Goal: Information Seeking & Learning: Learn about a topic

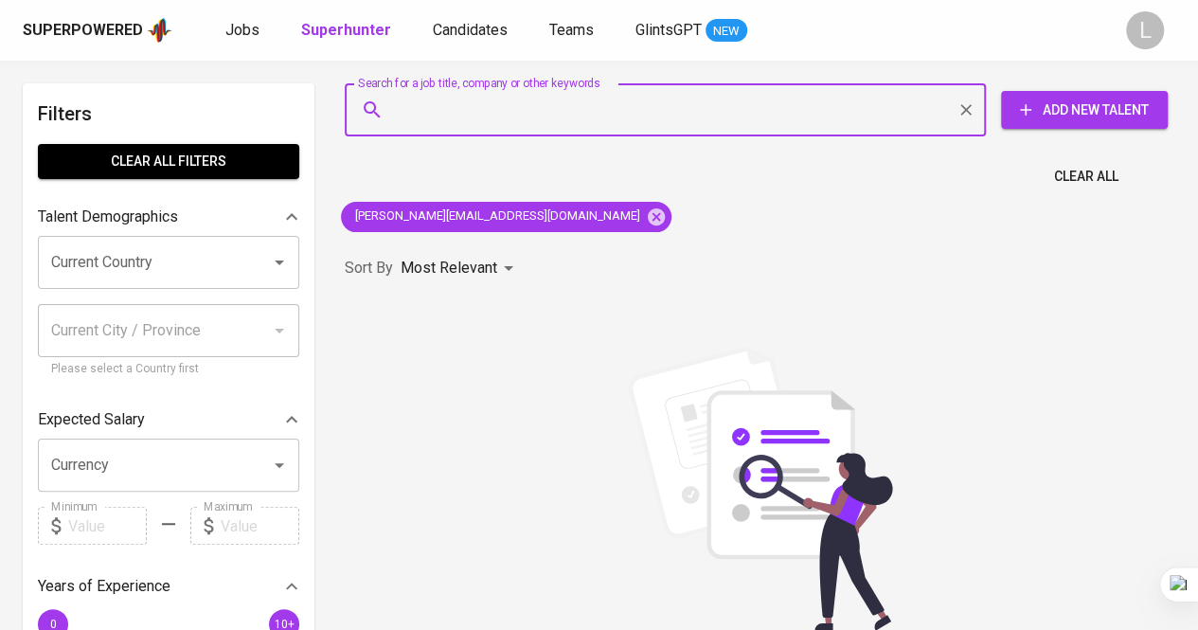
type input "[EMAIL_ADDRESS][DOMAIN_NAME]"
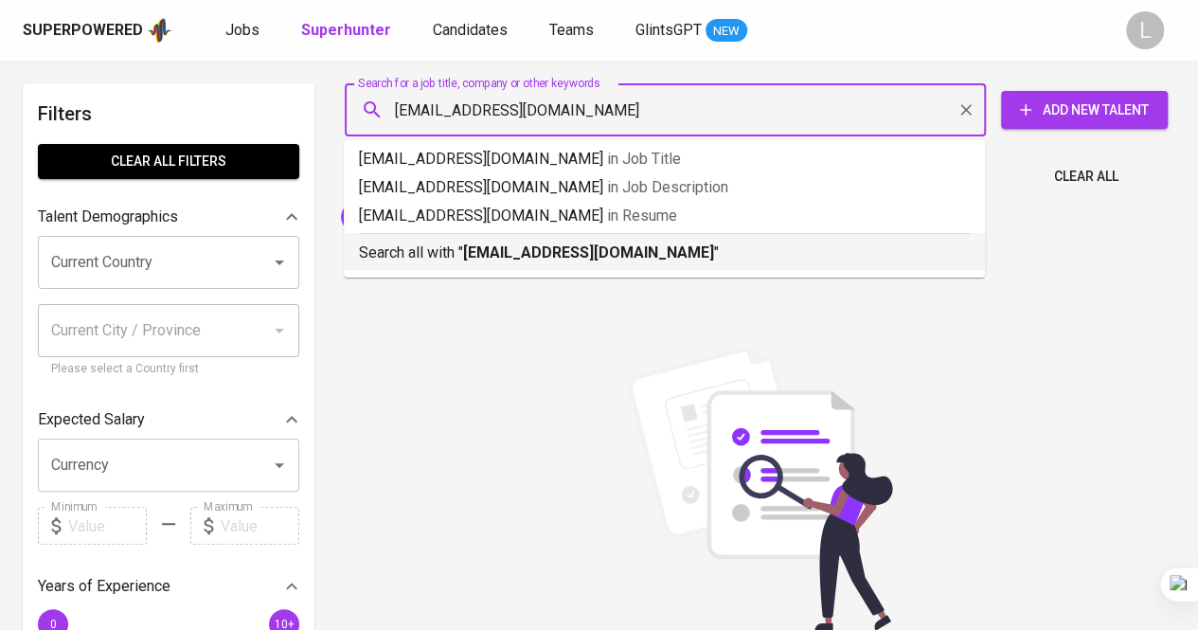
click at [590, 250] on b "[EMAIL_ADDRESS][DOMAIN_NAME]" at bounding box center [588, 252] width 251 height 18
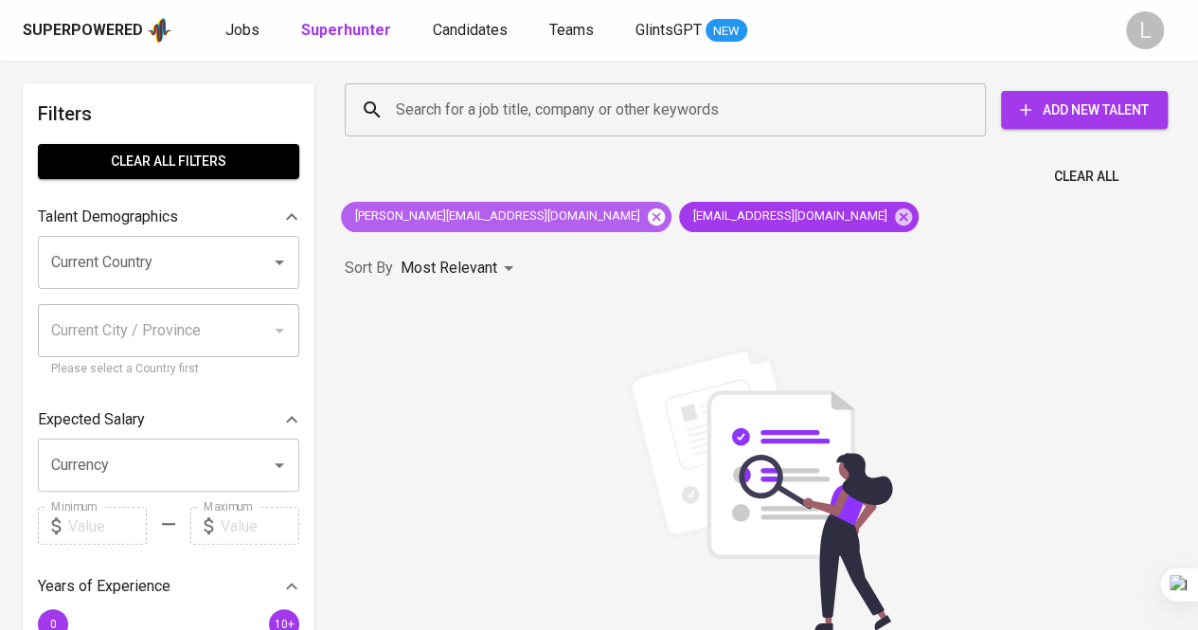
click at [646, 216] on icon at bounding box center [656, 216] width 21 height 21
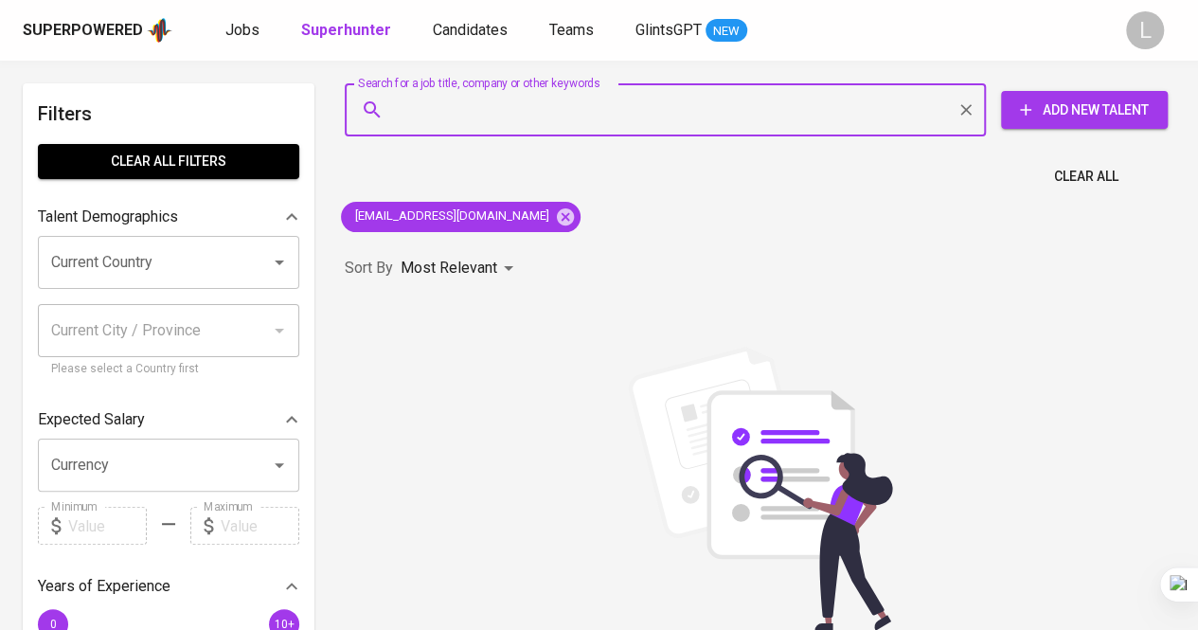
click at [552, 94] on input "Search for a job title, company or other keywords" at bounding box center [670, 110] width 558 height 36
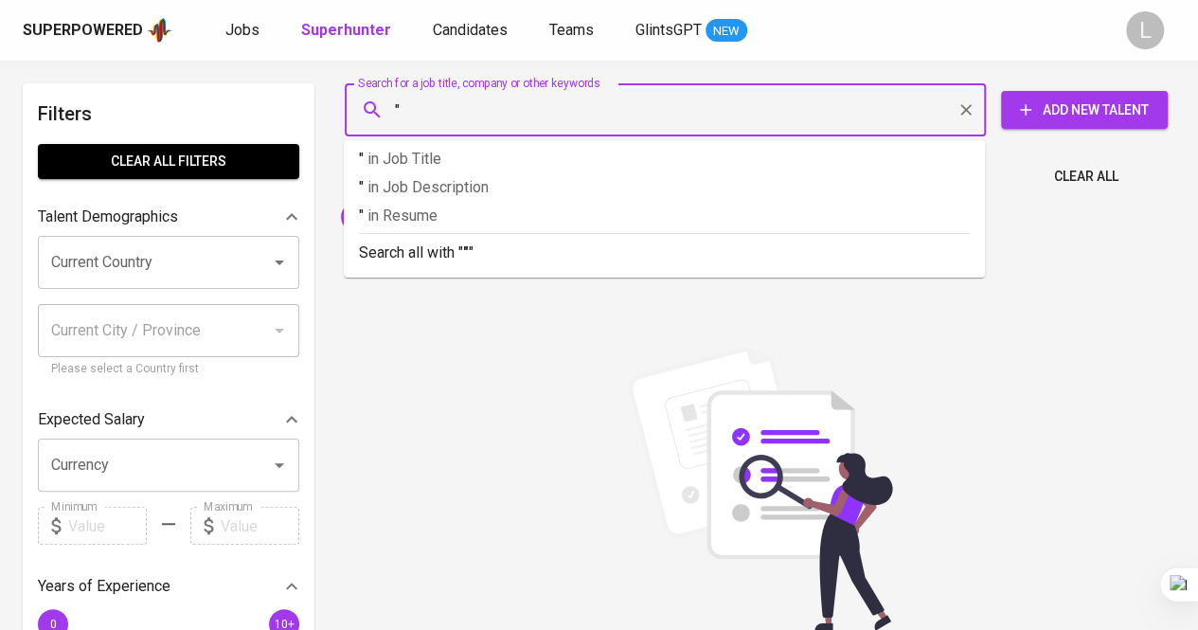
paste input "[PERSON_NAME], S.Psi., CHCO"
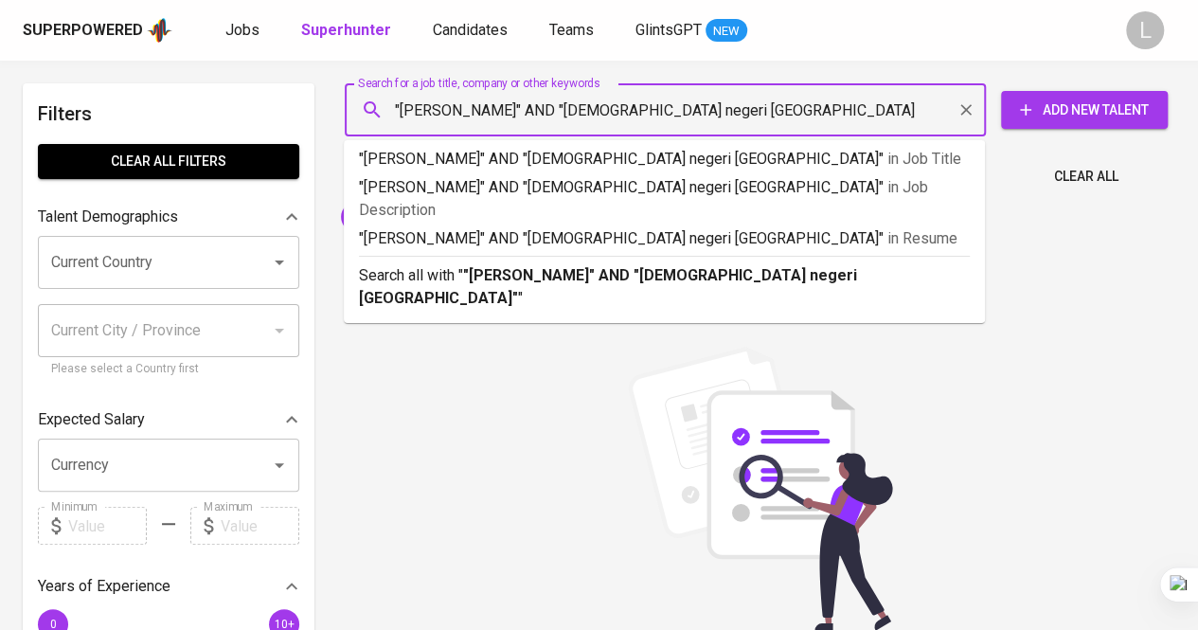
type input ""[PERSON_NAME]" AND "[DEMOGRAPHIC_DATA] negeri [GEOGRAPHIC_DATA]""
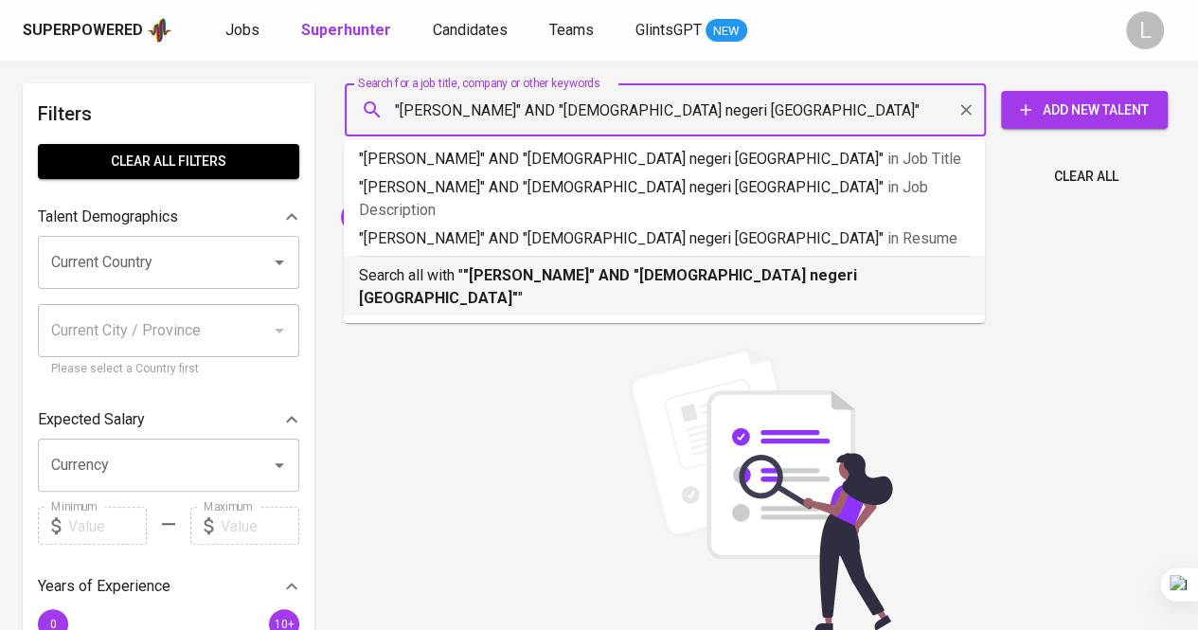
click at [623, 266] on b ""[PERSON_NAME]" AND "[DEMOGRAPHIC_DATA] negeri [GEOGRAPHIC_DATA]"" at bounding box center [608, 286] width 498 height 41
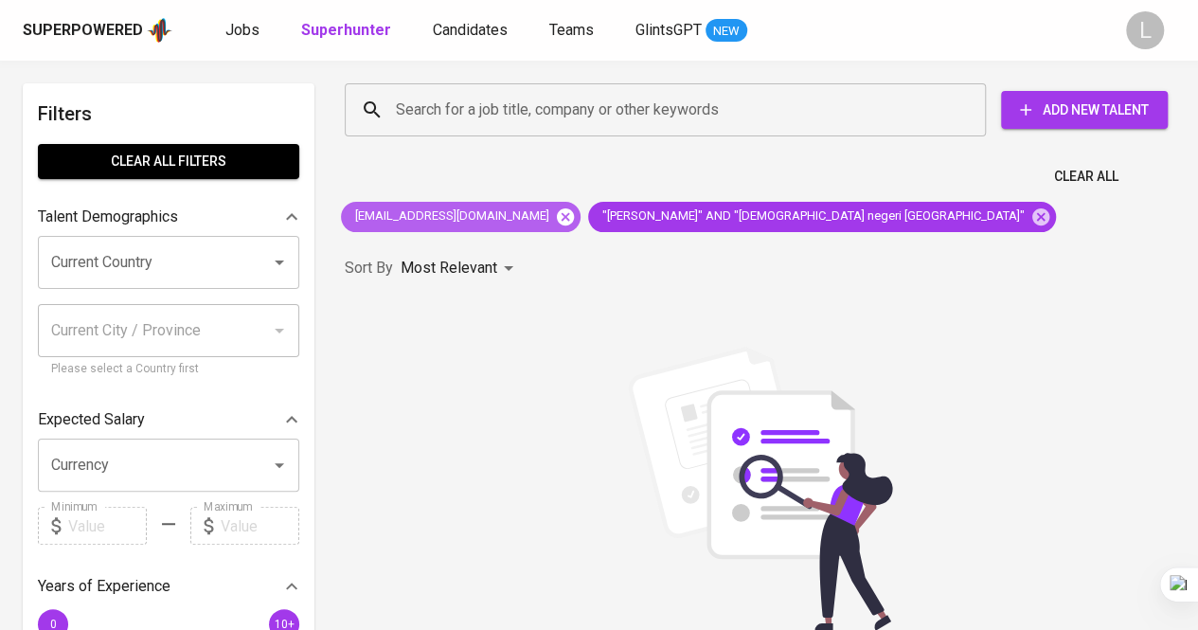
click at [555, 215] on icon at bounding box center [565, 216] width 21 height 21
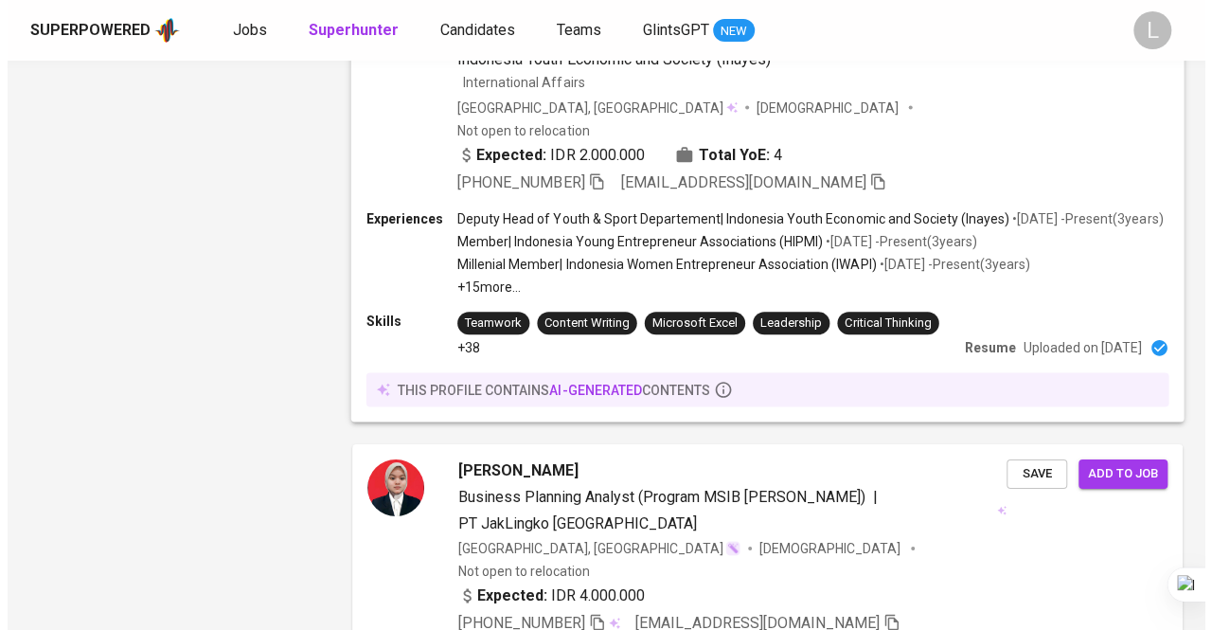
scroll to position [2936, 0]
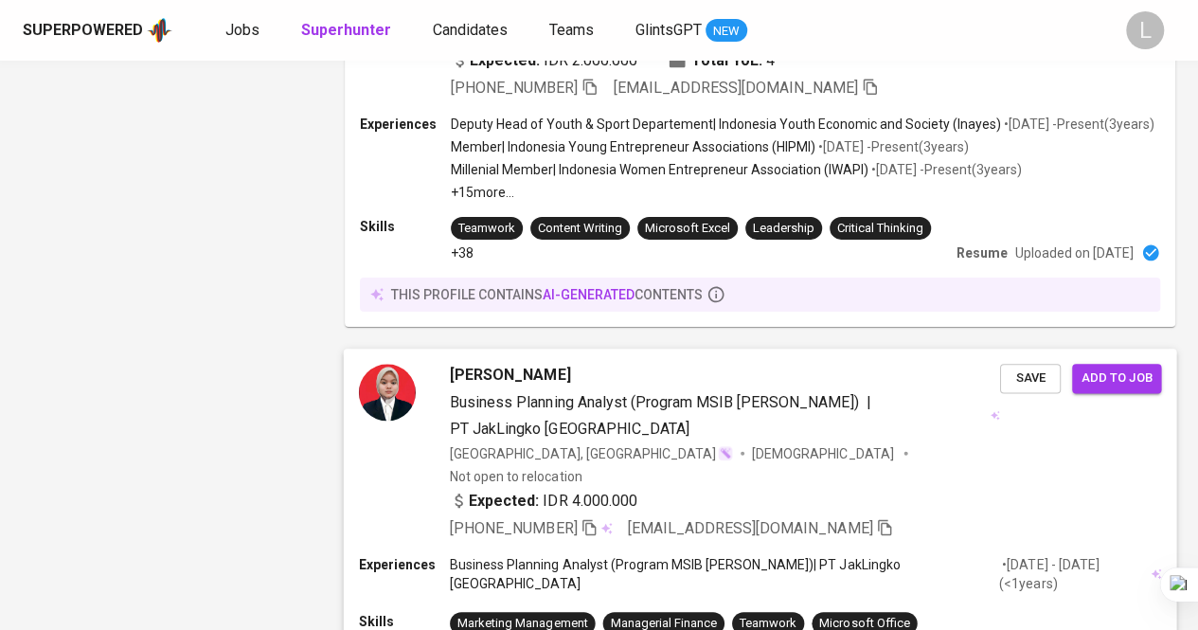
click at [508, 365] on span "[PERSON_NAME]" at bounding box center [510, 376] width 120 height 23
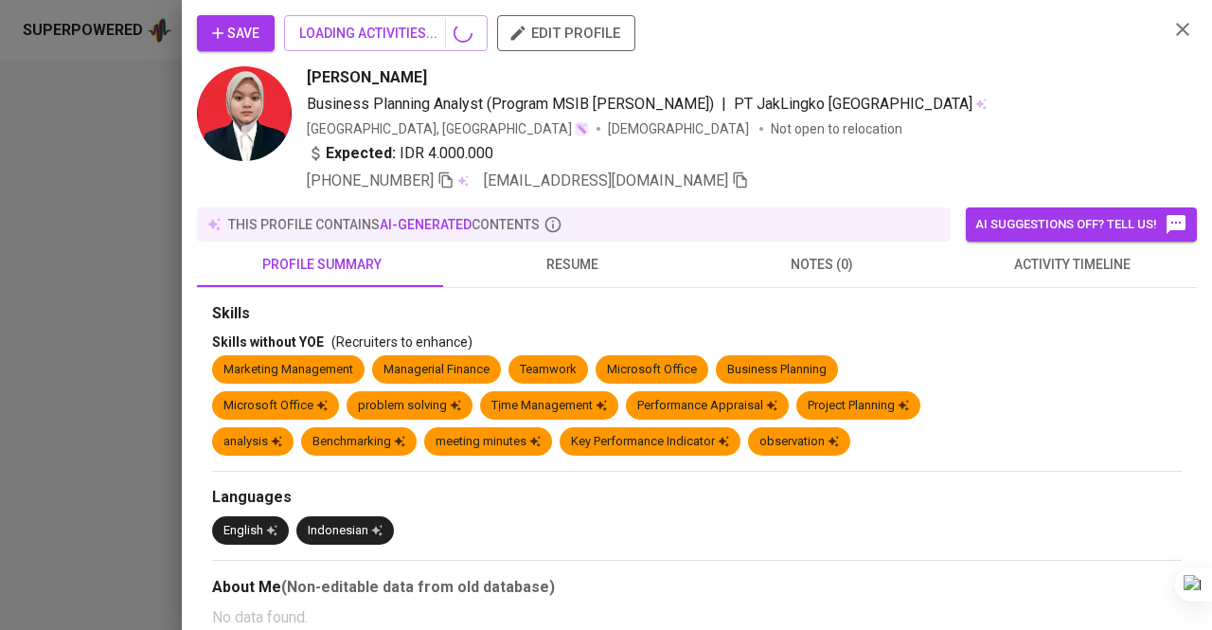
click at [572, 264] on span "resume" at bounding box center [571, 265] width 227 height 24
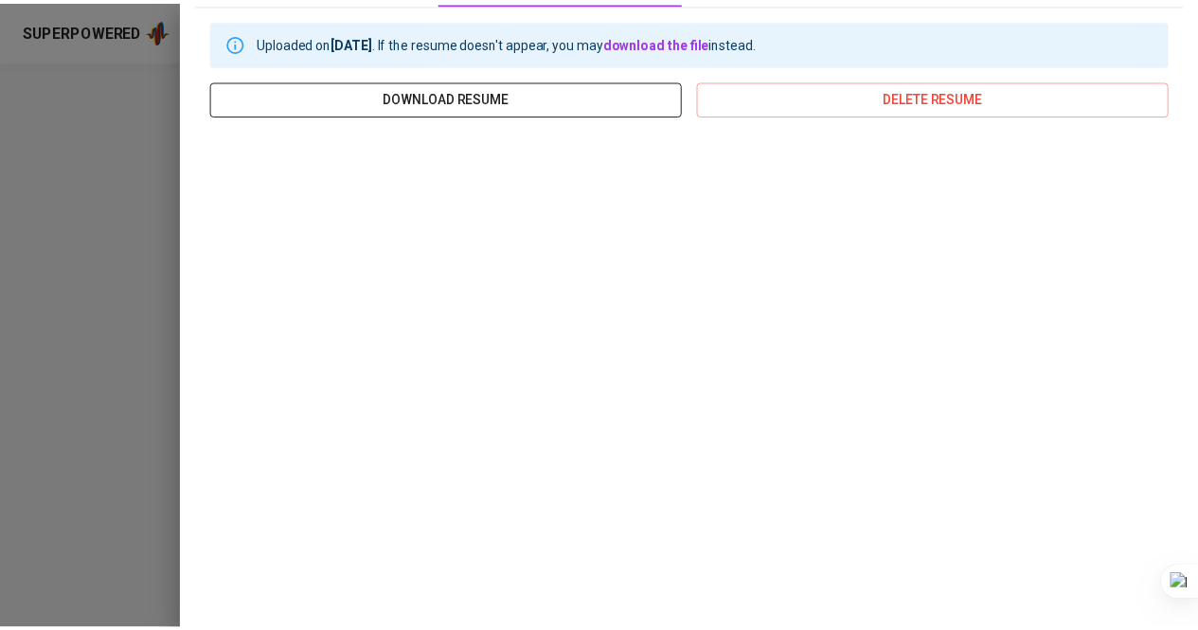
scroll to position [380, 0]
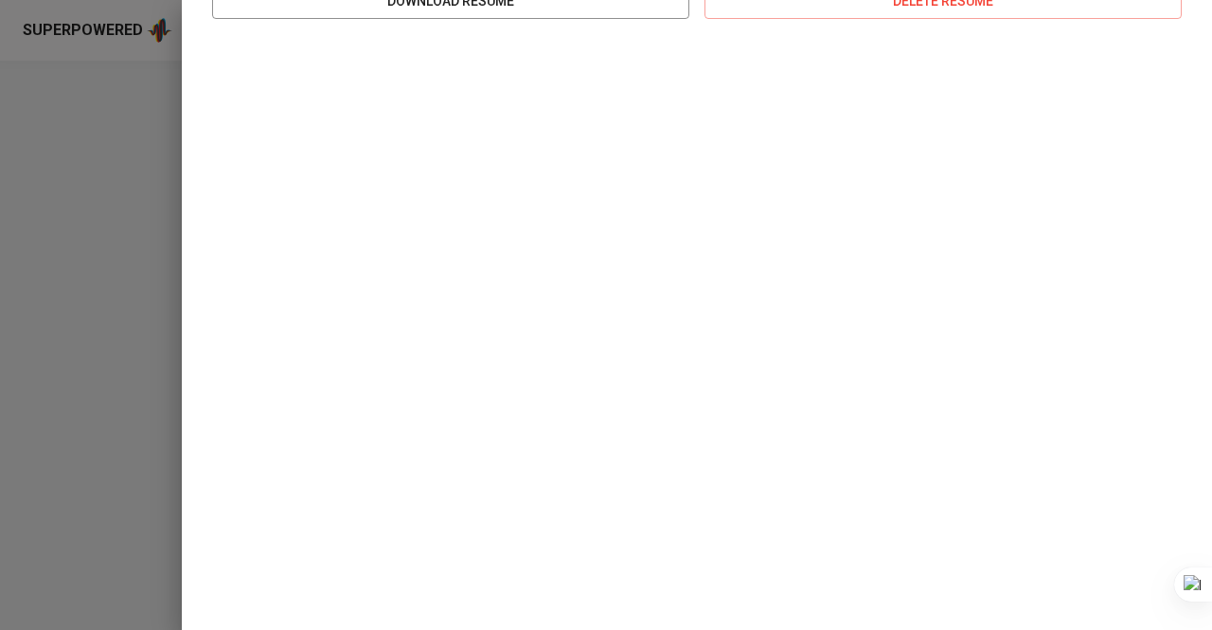
click at [106, 194] on div at bounding box center [606, 315] width 1212 height 630
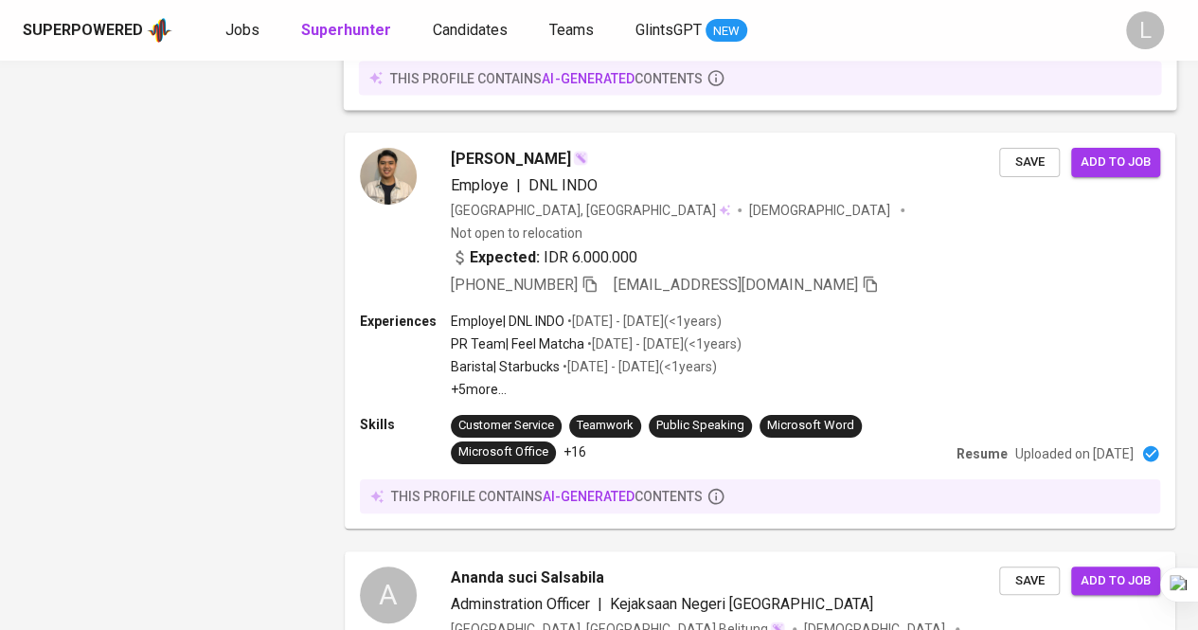
scroll to position [3694, 0]
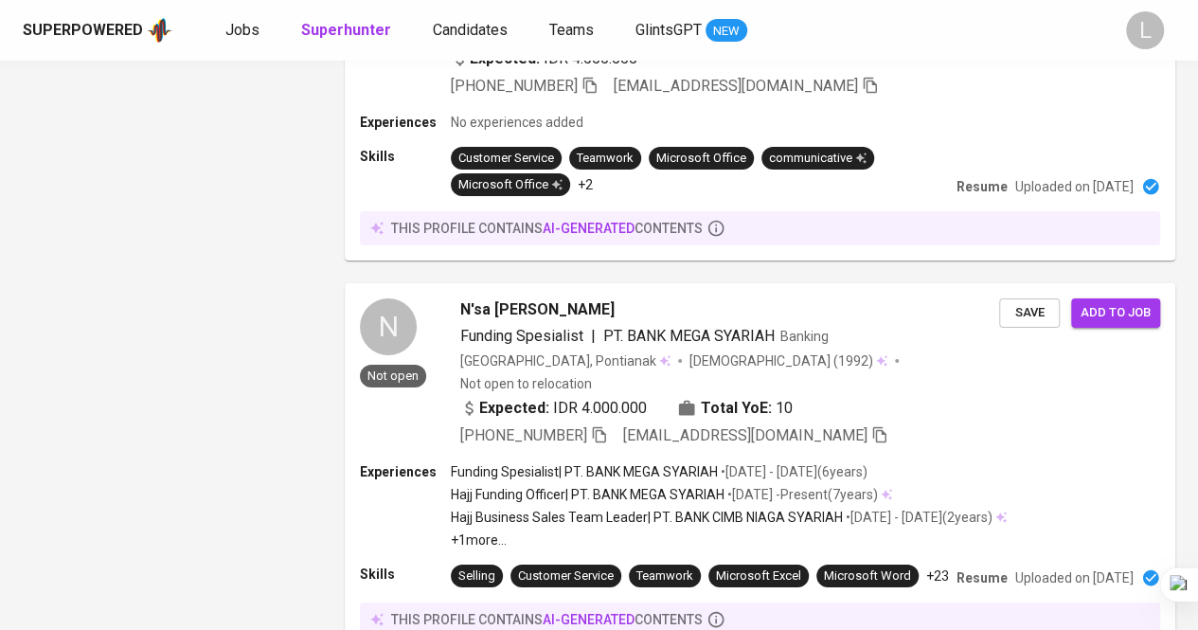
scroll to position [3410, 0]
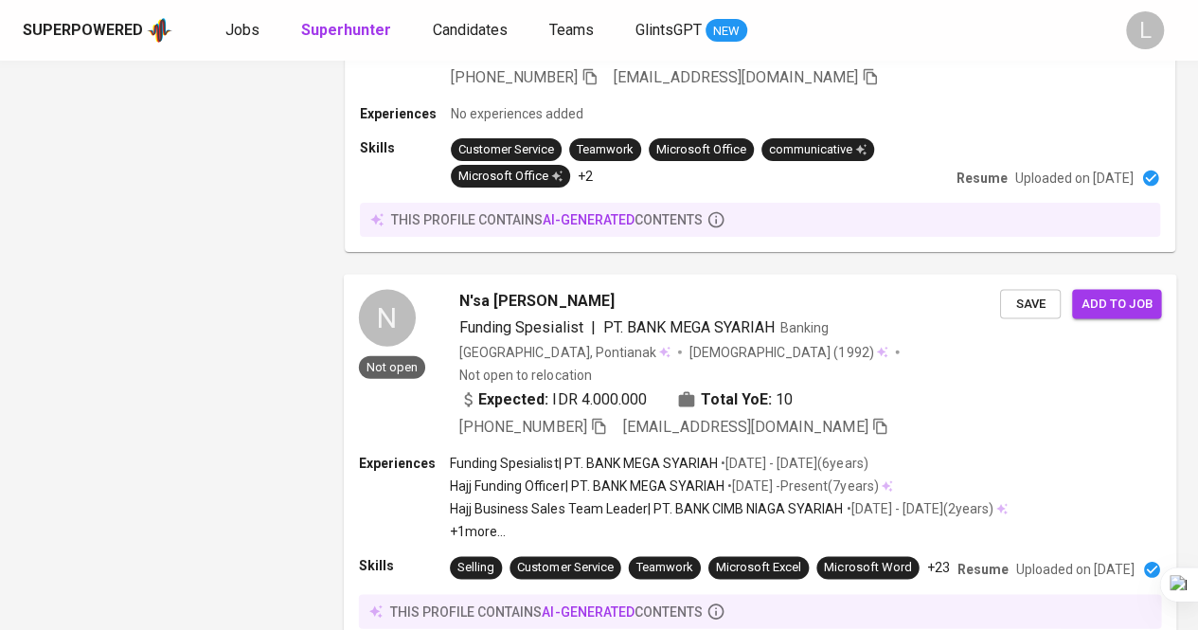
drag, startPoint x: 311, startPoint y: 211, endPoint x: 354, endPoint y: 215, distance: 43.7
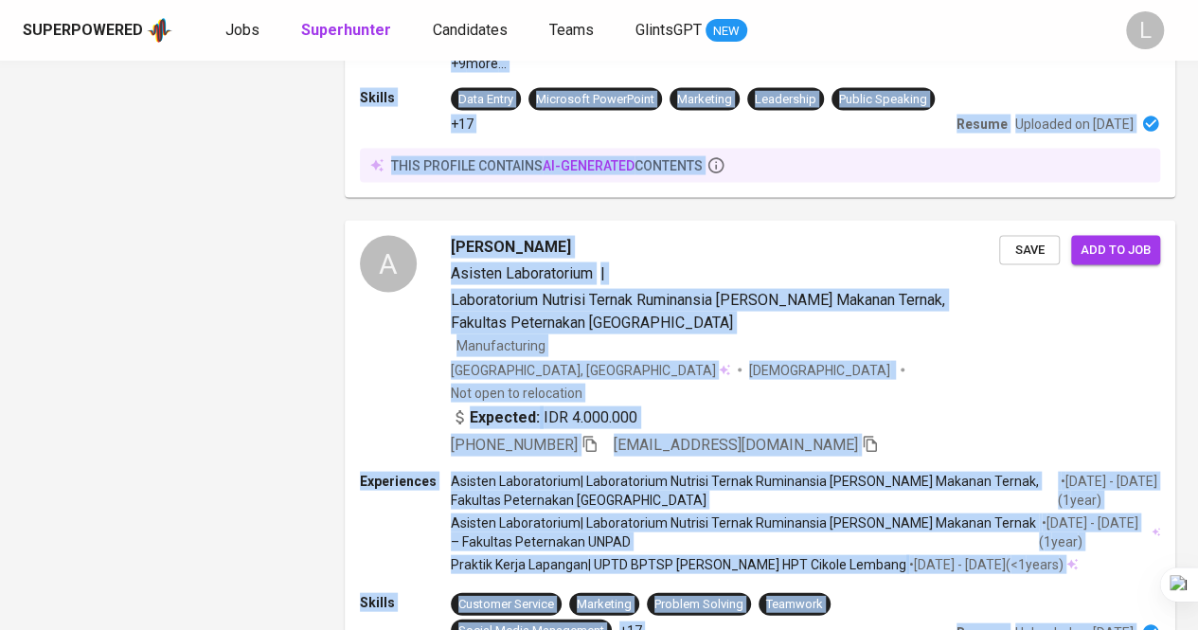
scroll to position [1705, 0]
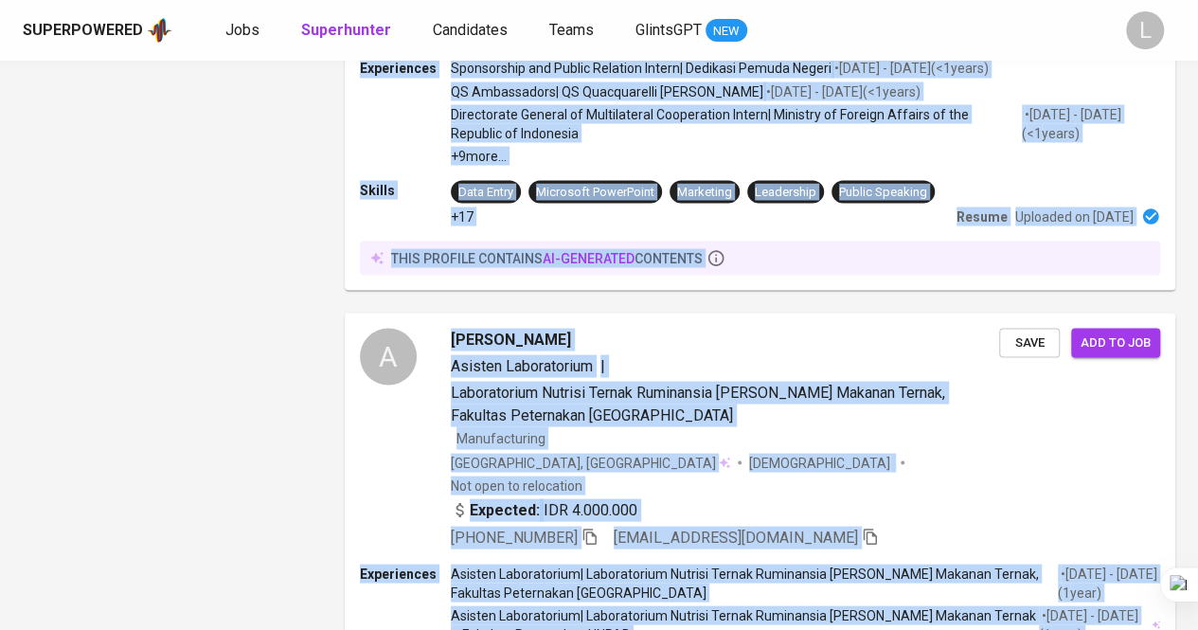
drag, startPoint x: 260, startPoint y: 143, endPoint x: 282, endPoint y: 142, distance: 21.8
click at [261, 143] on div "Filters Clear All filters Talent Demographics Current Country Current Country C…" at bounding box center [169, 608] width 292 height 4460
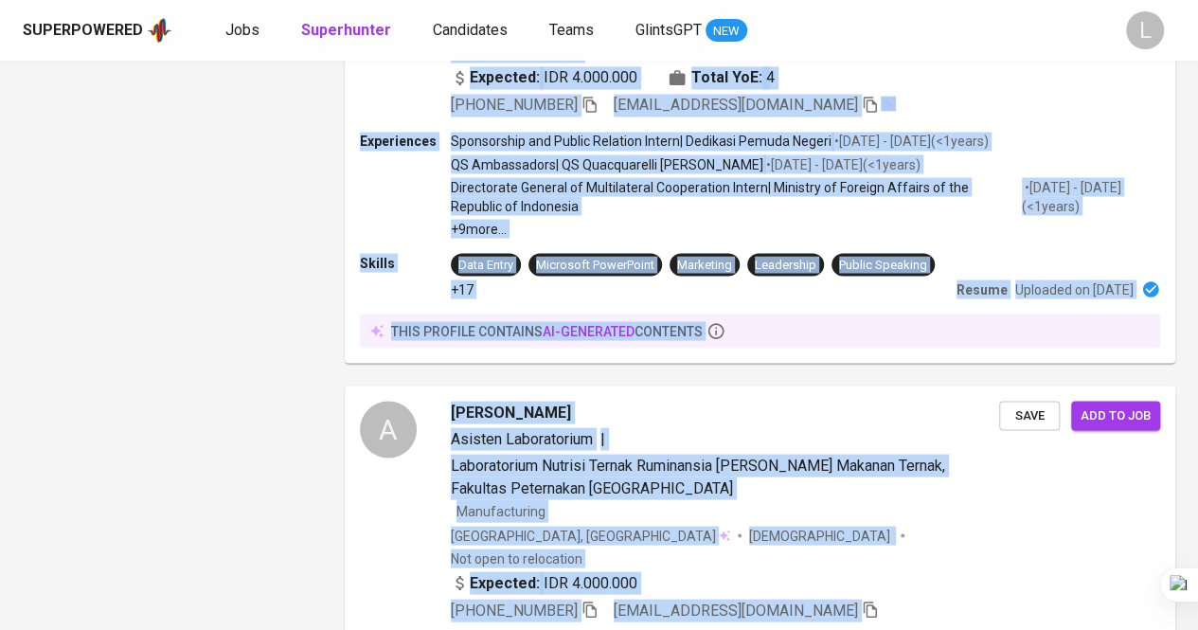
scroll to position [0, 0]
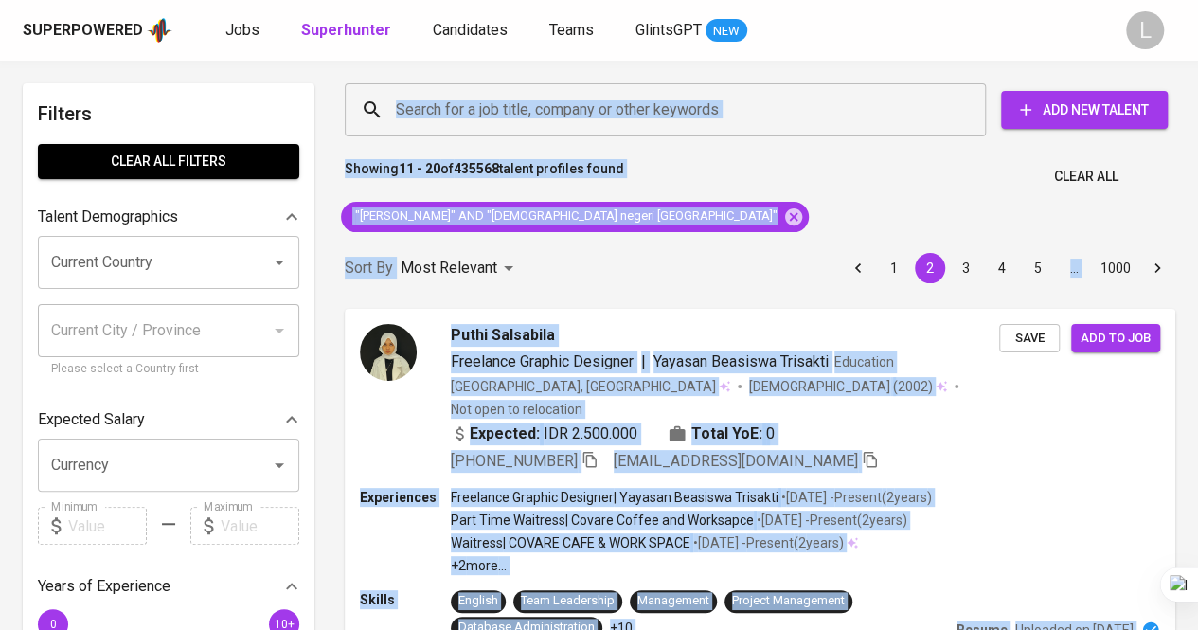
click at [861, 175] on div "Showing 11 - 20 of 435568 talent profiles found Clear All" at bounding box center [759, 171] width 853 height 46
